Goal: Find specific page/section: Find specific page/section

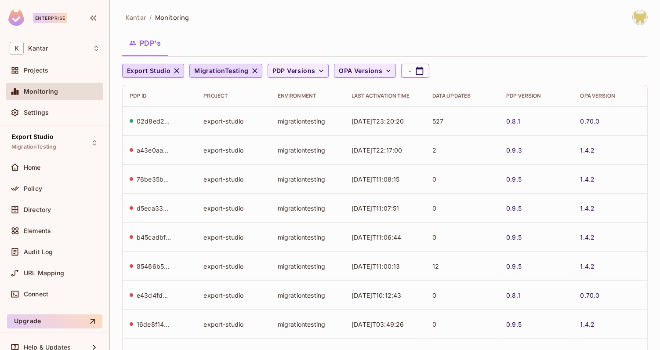
click at [364, 70] on span "OPA Versions" at bounding box center [360, 70] width 43 height 11
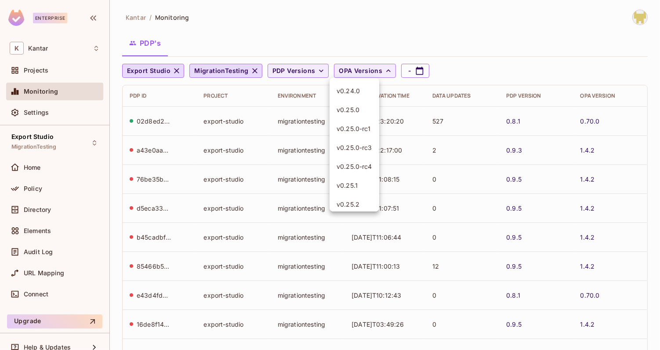
click at [362, 33] on div at bounding box center [330, 175] width 660 height 350
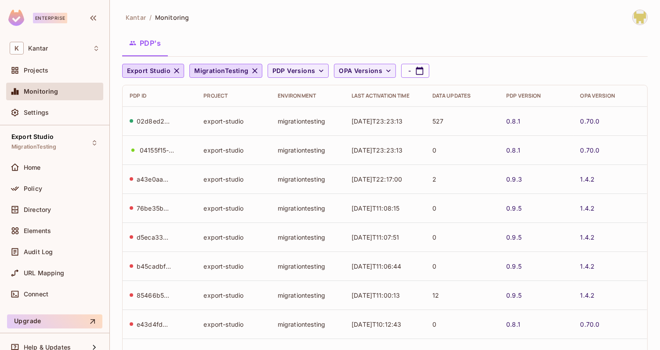
scroll to position [0, 0]
click at [403, 67] on button "-" at bounding box center [415, 70] width 28 height 14
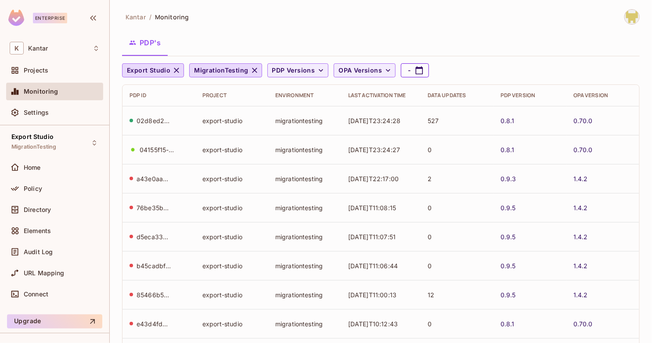
select select "*"
select select "****"
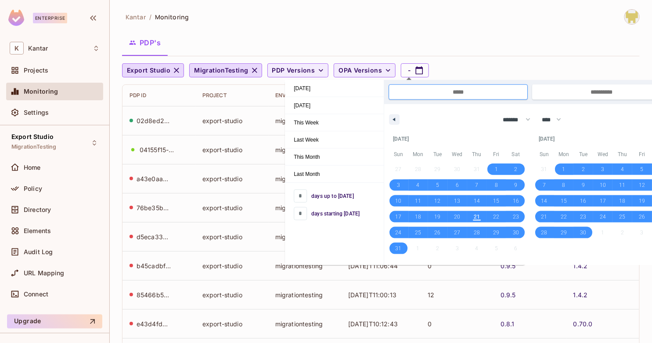
click at [384, 40] on div "PDP's" at bounding box center [381, 43] width 518 height 22
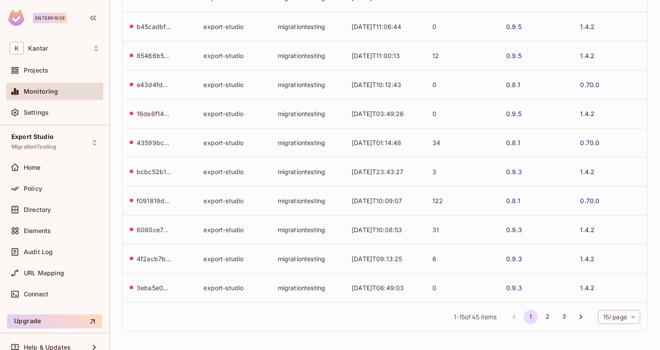
scroll to position [0, 0]
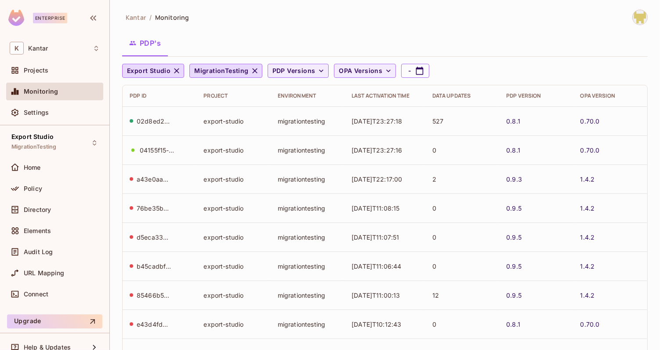
click at [152, 122] on div "02d8ed20-c968-4286-8f17-b22a2cf03740" at bounding box center [154, 121] width 35 height 8
